Goal: Task Accomplishment & Management: Manage account settings

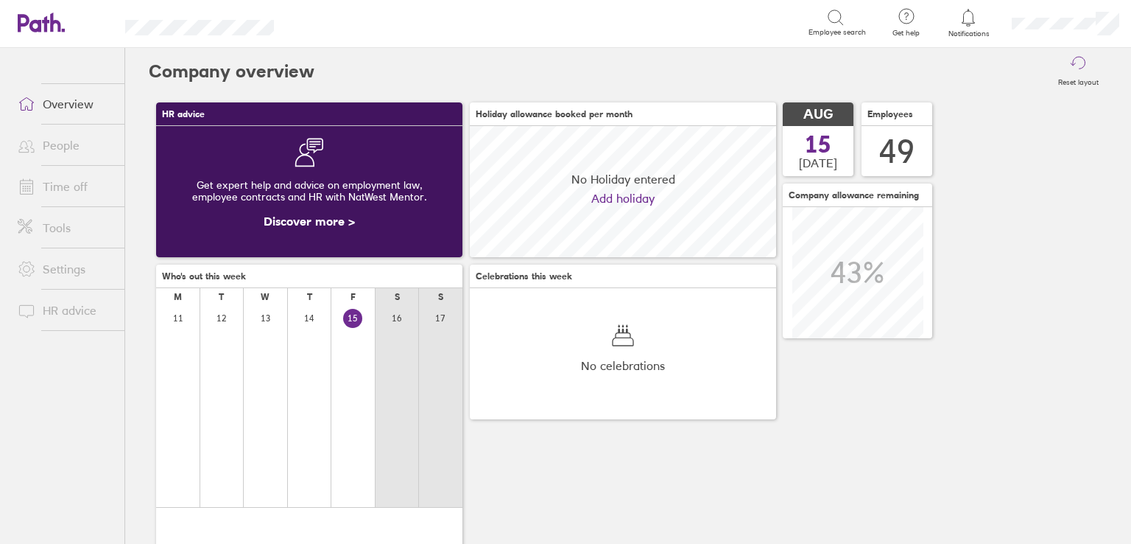
scroll to position [130, 306]
drag, startPoint x: 459, startPoint y: 24, endPoint x: 413, endPoint y: 48, distance: 51.7
click at [459, 24] on div "Search" at bounding box center [557, 22] width 502 height 23
click at [81, 187] on ul "Overview People Time off Tools Settings HR advice" at bounding box center [62, 271] width 124 height 447
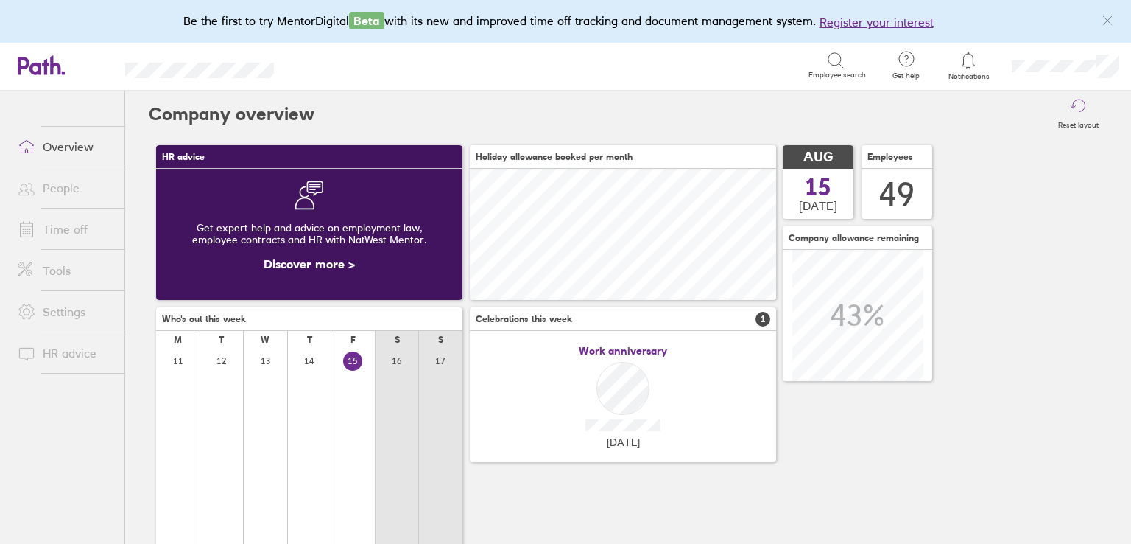
click at [62, 239] on link "Time off" at bounding box center [65, 228] width 119 height 29
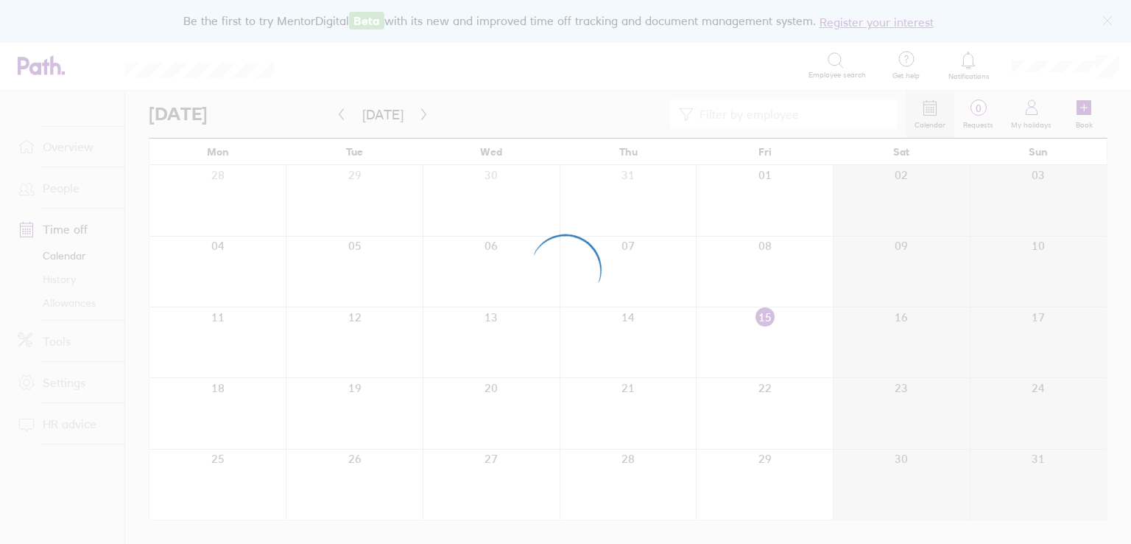
click at [64, 231] on div at bounding box center [565, 272] width 1131 height 544
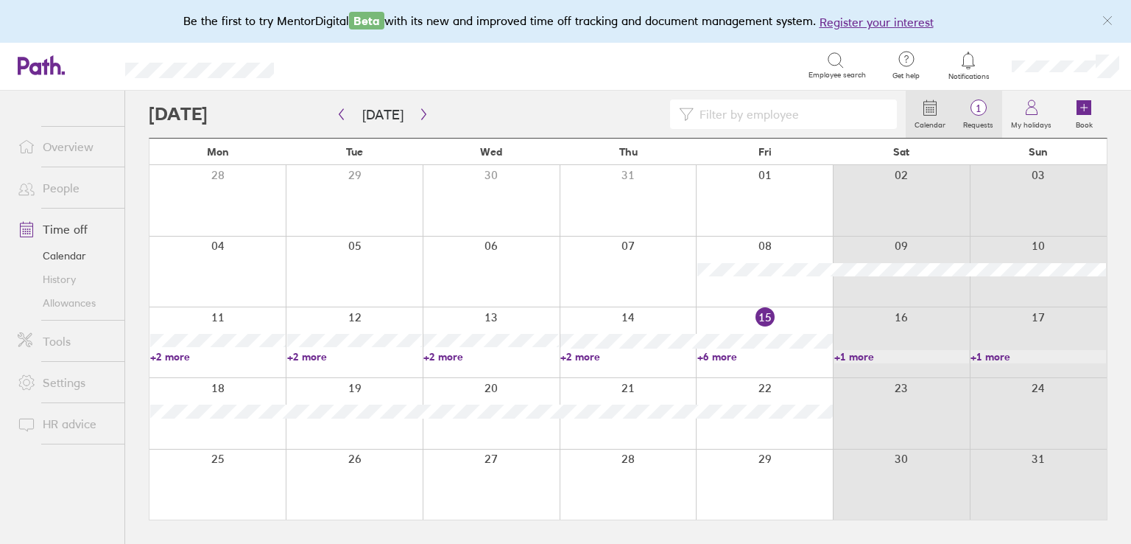
click at [975, 122] on label "Requests" at bounding box center [979, 122] width 48 height 13
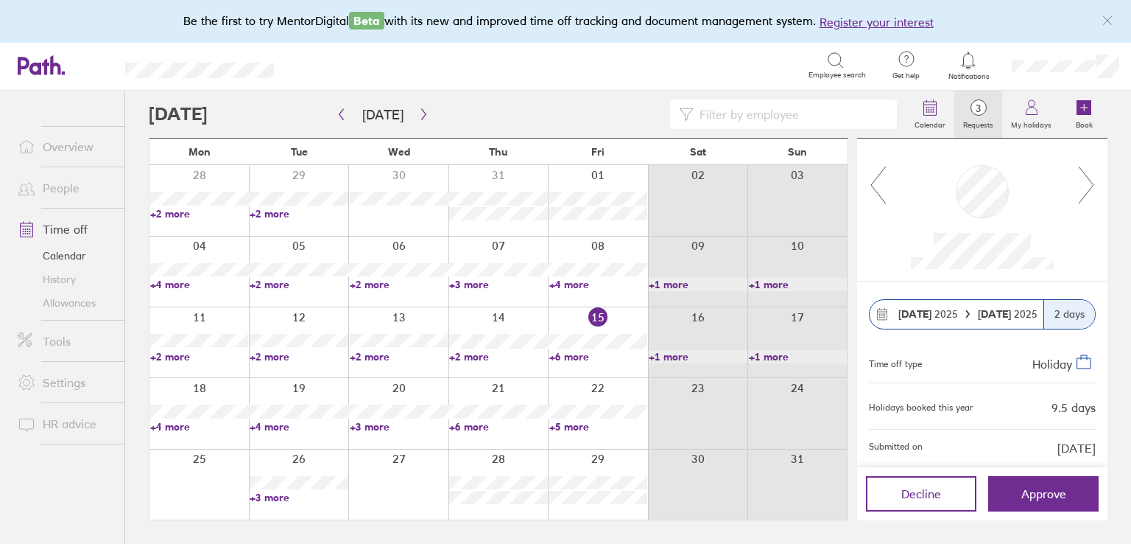
click at [1089, 180] on icon at bounding box center [1086, 184] width 15 height 37
click at [1085, 201] on icon at bounding box center [1087, 185] width 18 height 40
click at [1085, 195] on icon at bounding box center [1086, 184] width 15 height 37
click at [886, 185] on icon at bounding box center [878, 185] width 18 height 40
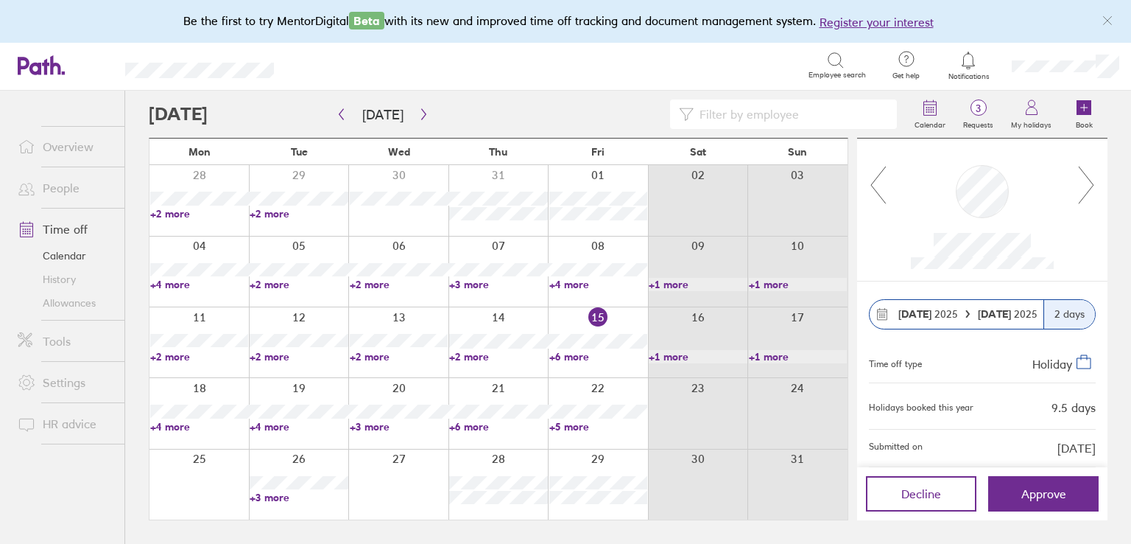
click at [1083, 189] on icon at bounding box center [1087, 185] width 18 height 40
click at [1084, 186] on icon at bounding box center [1087, 185] width 18 height 40
click at [1035, 499] on span "Approve" at bounding box center [1044, 493] width 45 height 13
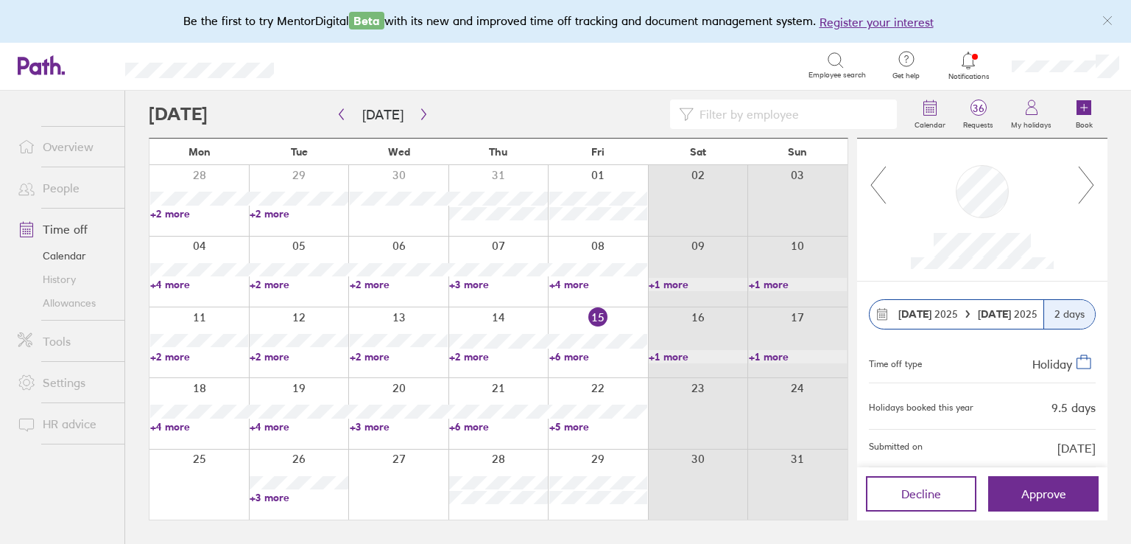
click at [1087, 181] on icon at bounding box center [1087, 185] width 18 height 40
click at [1075, 184] on div at bounding box center [983, 209] width 190 height 118
click at [1091, 183] on icon at bounding box center [1087, 185] width 18 height 40
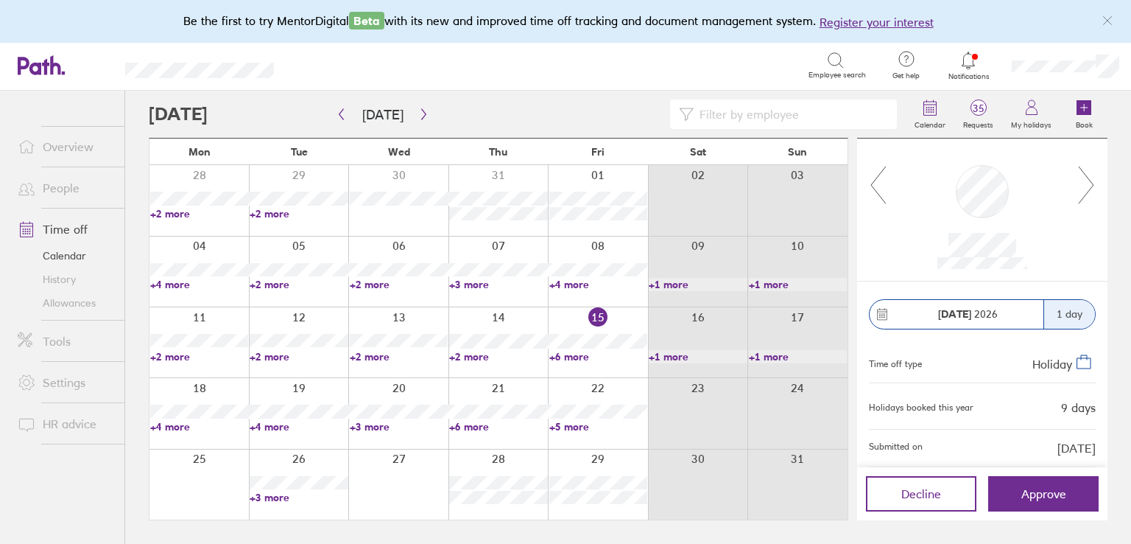
click at [1090, 183] on icon at bounding box center [1087, 185] width 18 height 40
click at [1087, 183] on icon at bounding box center [1087, 185] width 18 height 40
click at [1081, 187] on icon at bounding box center [1087, 185] width 18 height 40
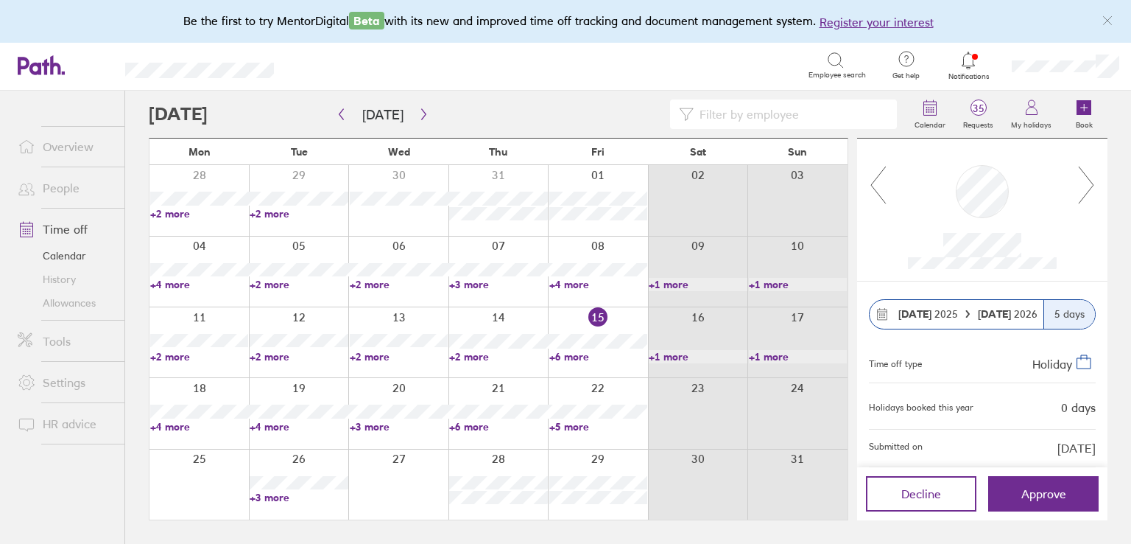
click at [1081, 187] on icon at bounding box center [1087, 185] width 18 height 40
click at [1085, 183] on icon at bounding box center [1087, 185] width 18 height 40
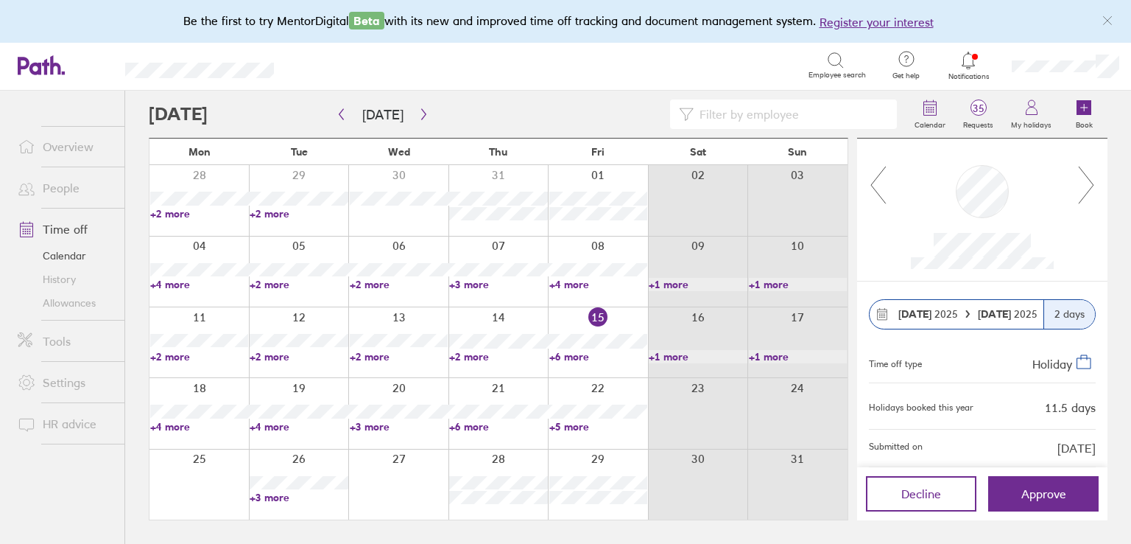
click at [1085, 183] on icon at bounding box center [1087, 185] width 18 height 40
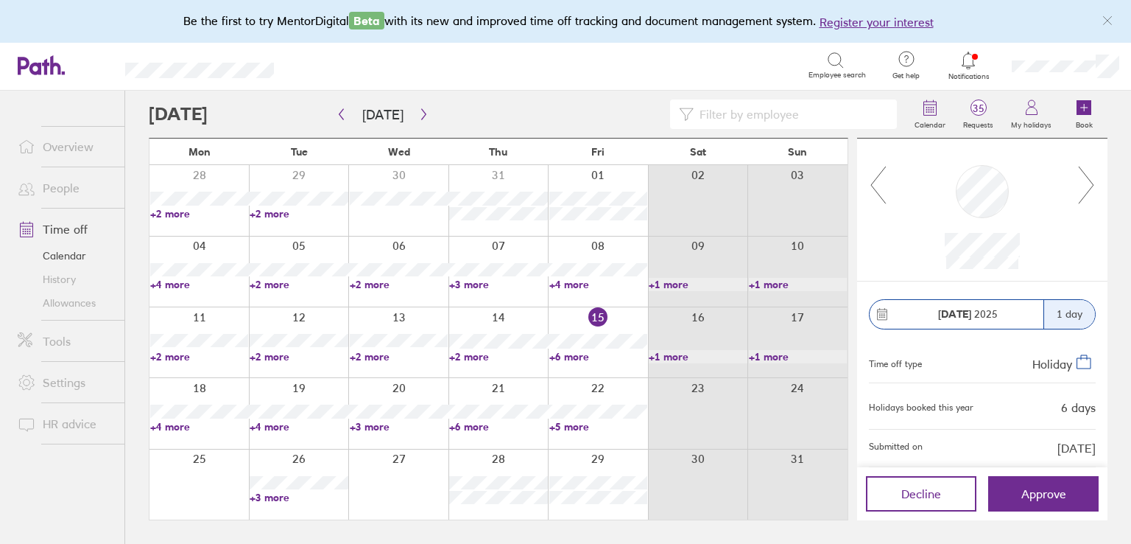
click at [1085, 183] on icon at bounding box center [1087, 185] width 18 height 40
click at [1084, 183] on icon at bounding box center [1087, 185] width 18 height 40
